Goal: Navigation & Orientation: Find specific page/section

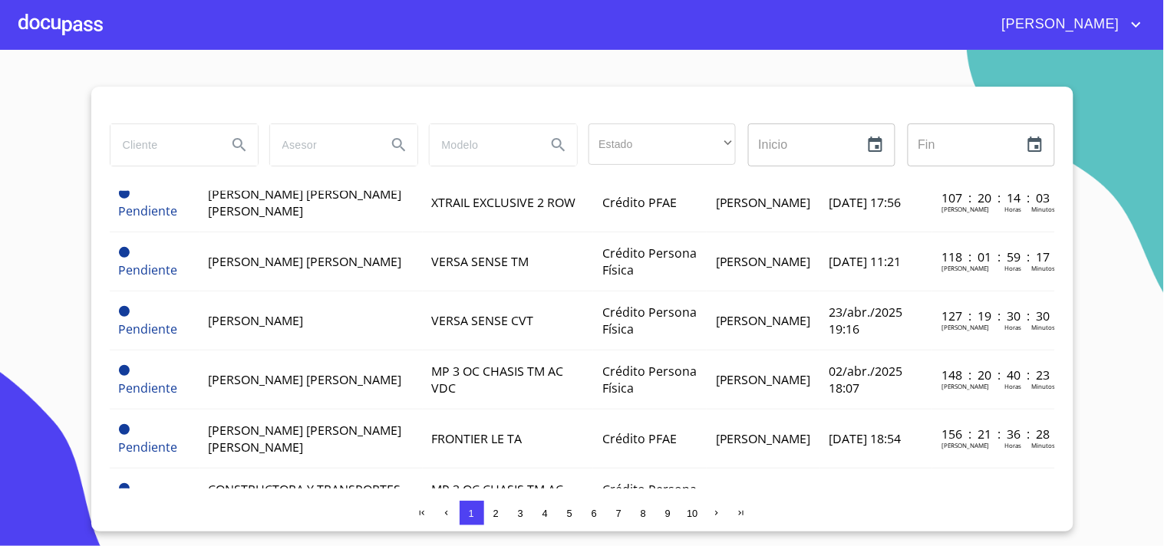
scroll to position [1224, 0]
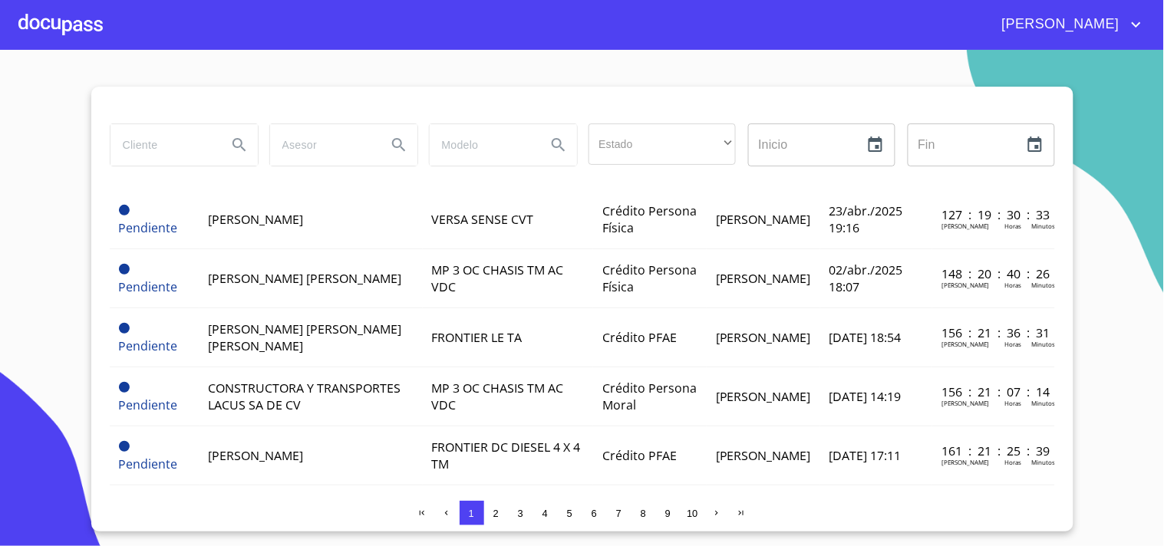
click at [71, 21] on div at bounding box center [60, 24] width 84 height 49
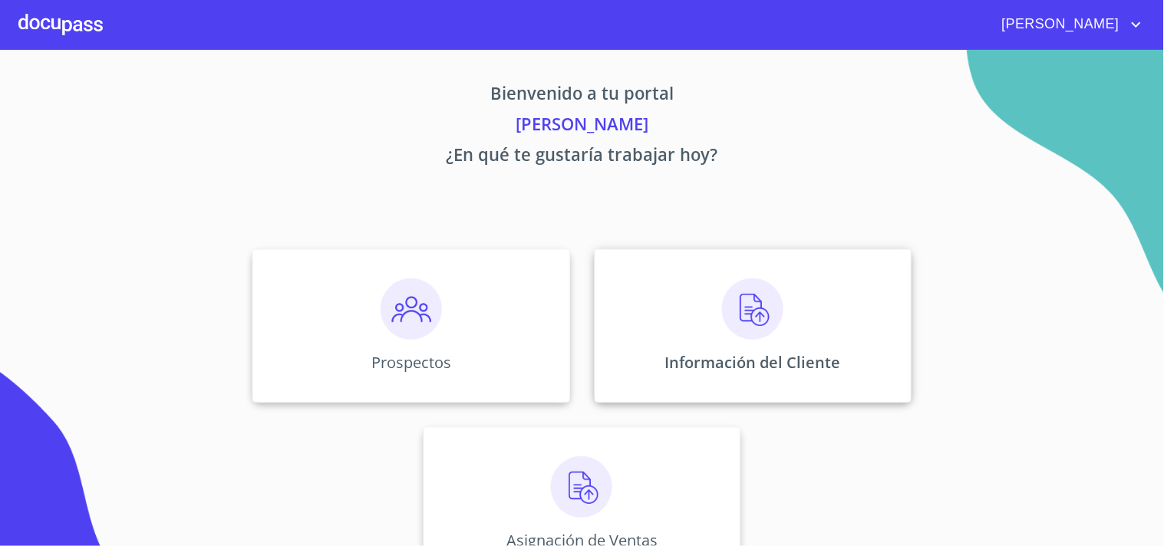
click at [711, 315] on div "Información del Cliente" at bounding box center [753, 325] width 317 height 153
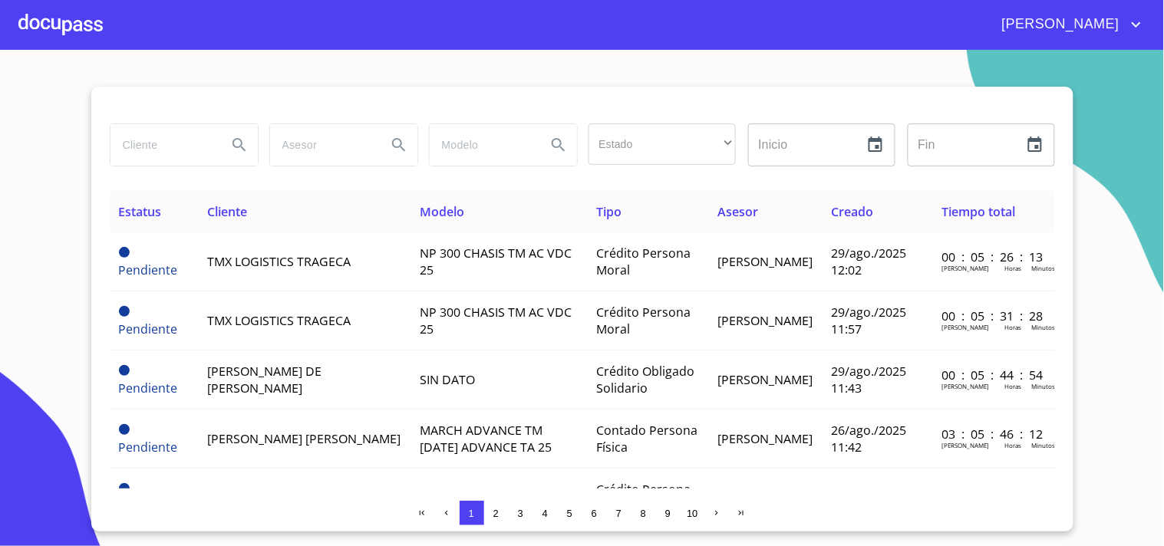
click at [81, 24] on div at bounding box center [60, 24] width 84 height 49
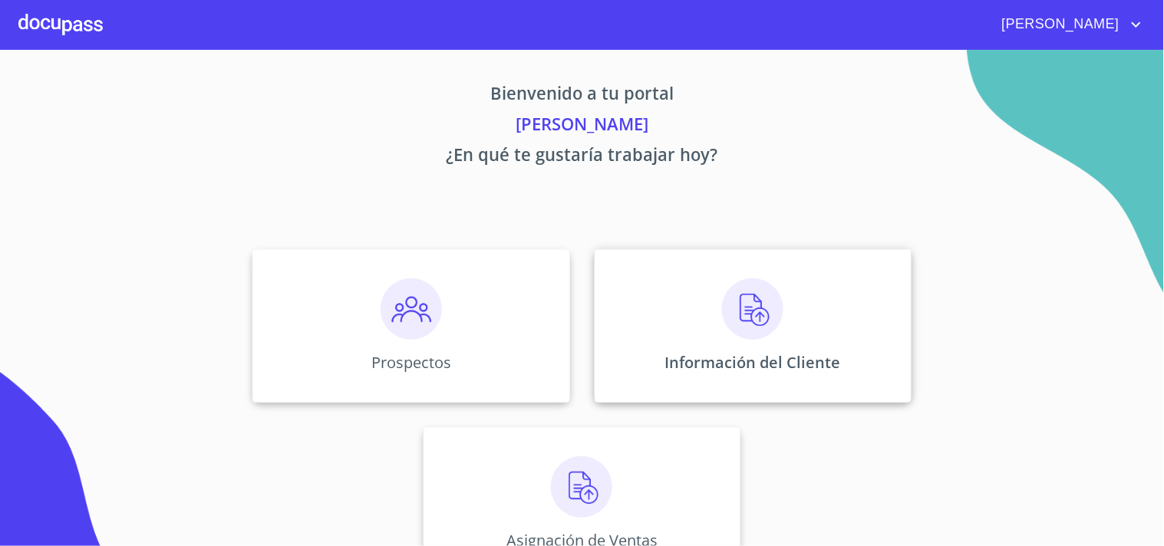
click at [754, 339] on img at bounding box center [752, 309] width 61 height 61
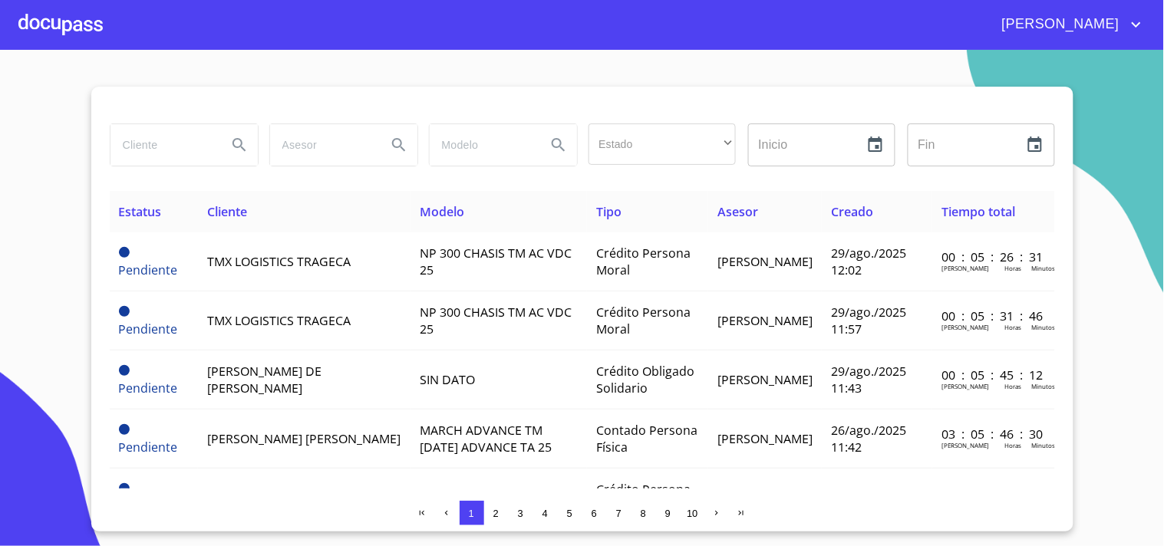
click at [73, 27] on div at bounding box center [60, 24] width 84 height 49
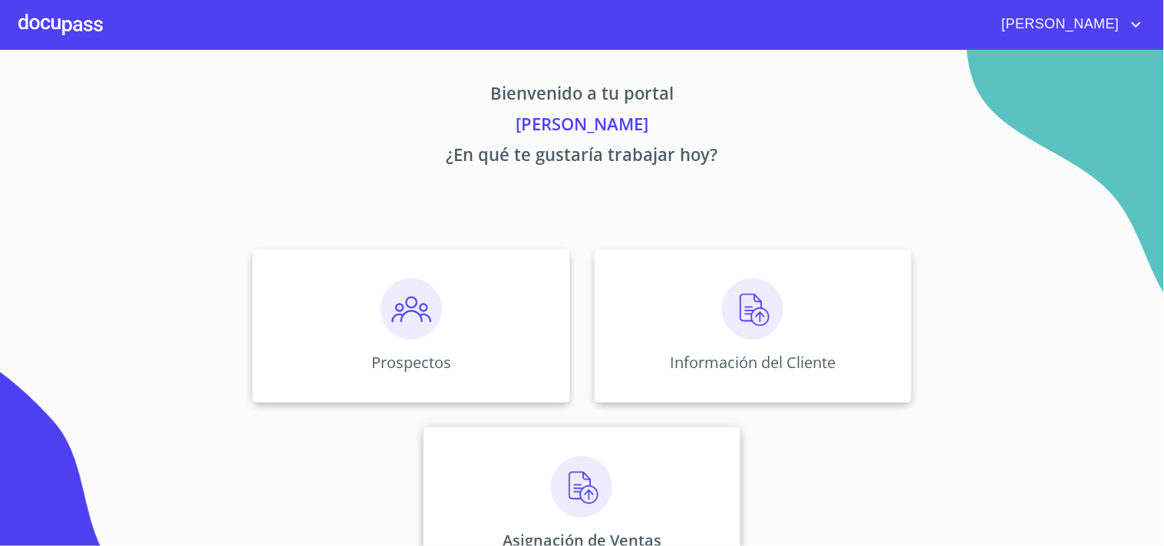
click at [562, 485] on img at bounding box center [581, 487] width 61 height 61
